Goal: Task Accomplishment & Management: Manage account settings

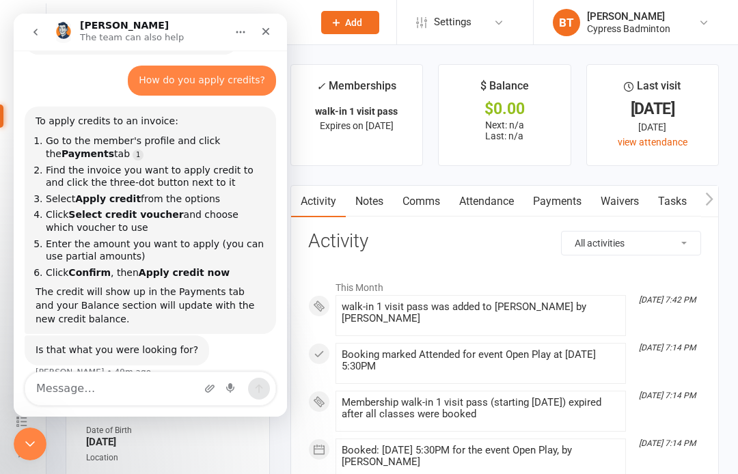
scroll to position [59, 0]
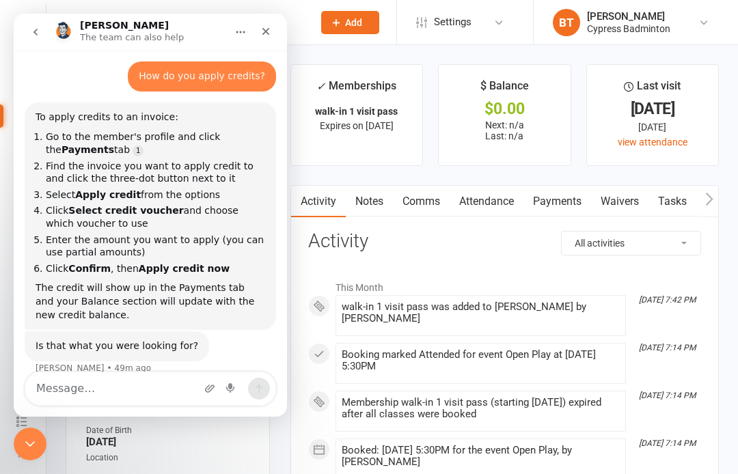
click at [275, 37] on div "Close" at bounding box center [265, 31] width 25 height 25
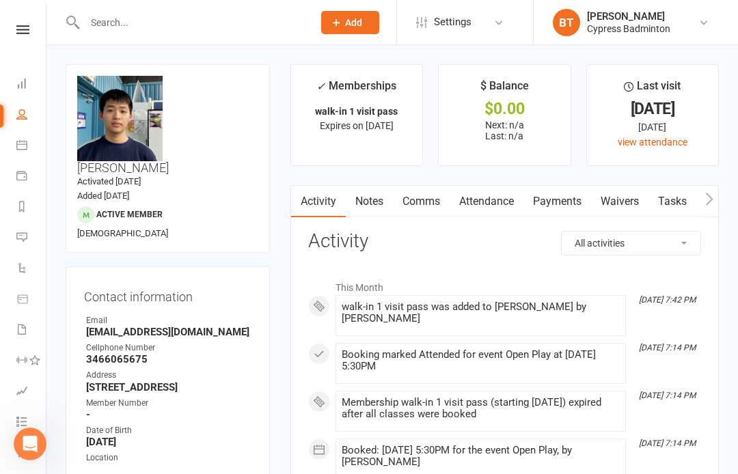
scroll to position [0, 0]
click at [38, 27] on link at bounding box center [23, 29] width 49 height 9
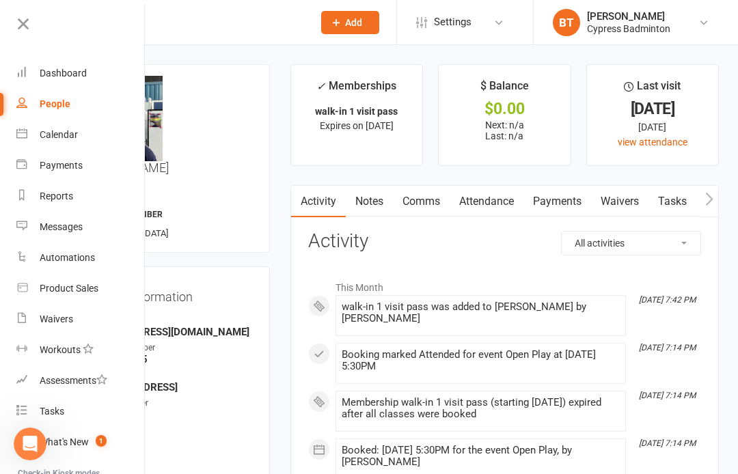
click at [85, 200] on link "Reports" at bounding box center [80, 196] width 129 height 31
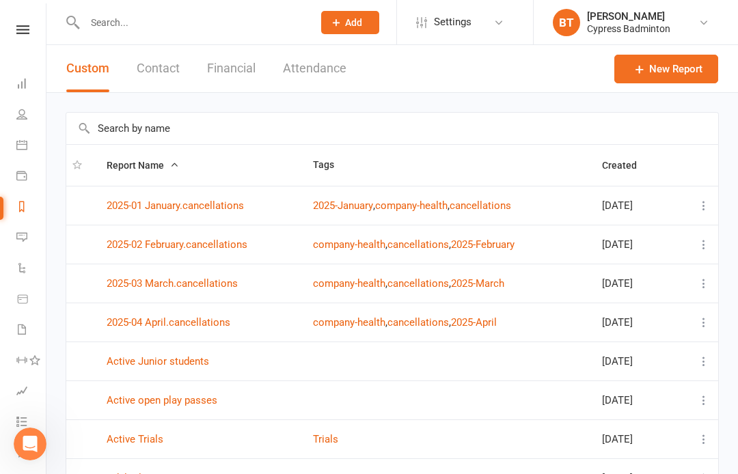
click at [236, 55] on button "Financial" at bounding box center [231, 68] width 49 height 47
click at [248, 59] on button "Financial" at bounding box center [231, 68] width 49 height 47
click at [229, 70] on button "Financial" at bounding box center [231, 68] width 49 height 47
click at [228, 79] on button "Financial" at bounding box center [231, 68] width 49 height 47
click at [231, 63] on button "Financial" at bounding box center [231, 68] width 49 height 47
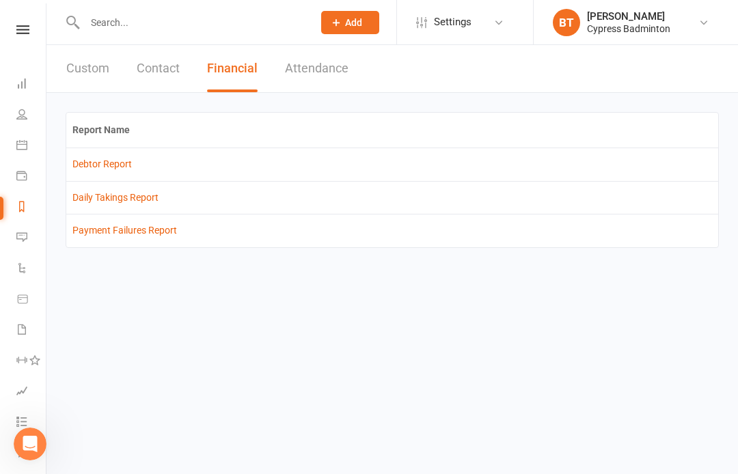
click at [246, 51] on button "Financial" at bounding box center [232, 68] width 51 height 47
click at [123, 169] on link "Debtor Report" at bounding box center [101, 163] width 59 height 11
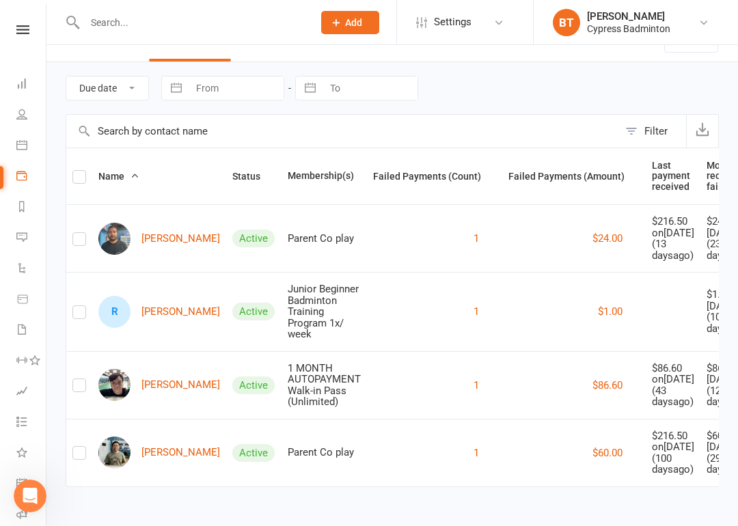
scroll to position [177, 0]
click at [155, 369] on link "[PERSON_NAME]" at bounding box center [159, 385] width 122 height 32
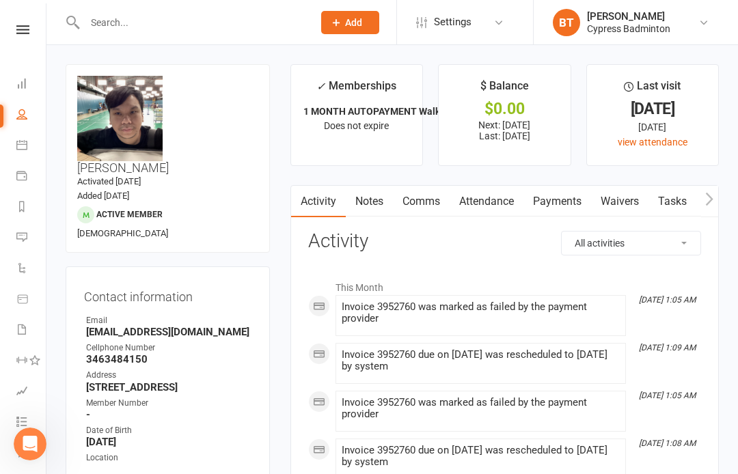
click at [546, 206] on link "Payments" at bounding box center [557, 201] width 68 height 31
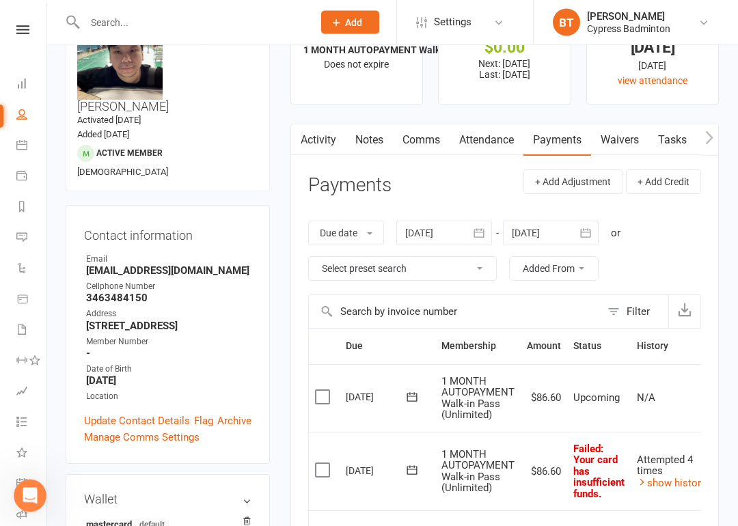
scroll to position [62, 0]
click at [205, 412] on link "Flag" at bounding box center [203, 420] width 19 height 16
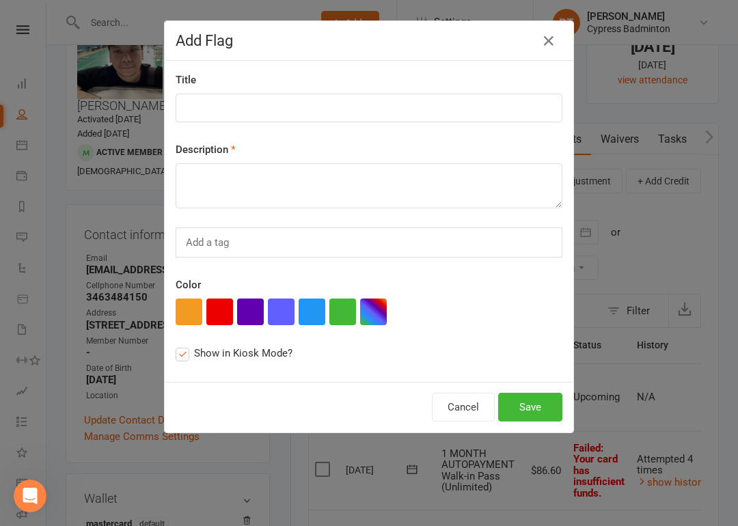
click at [225, 325] on button "button" at bounding box center [219, 312] width 27 height 27
click at [318, 103] on input at bounding box center [369, 108] width 387 height 29
type input "***COLLECTION***"
click at [463, 195] on textarea at bounding box center [369, 185] width 387 height 45
type textarea "M"
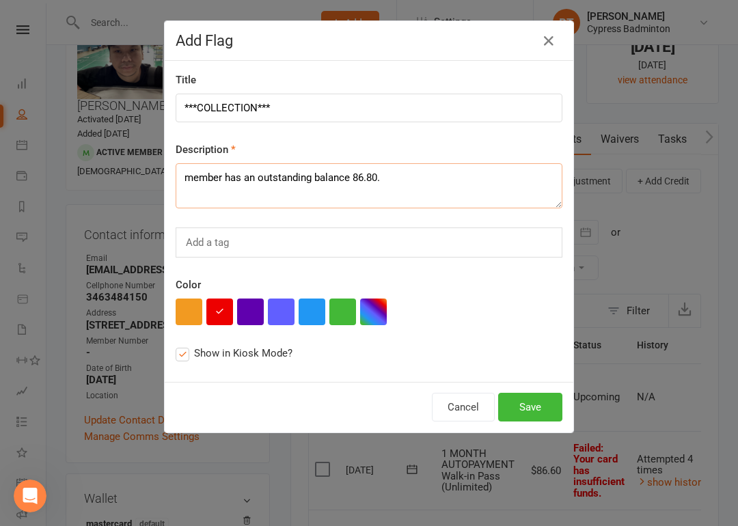
type textarea "member has an outstanding balance 86.80."
click at [538, 414] on button "Save" at bounding box center [530, 407] width 64 height 29
